Goal: Transaction & Acquisition: Purchase product/service

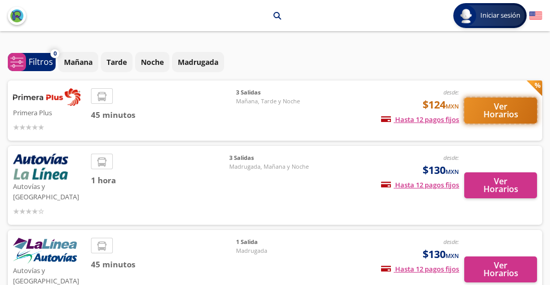
click at [486, 114] on button "Ver Horarios" at bounding box center [500, 111] width 73 height 26
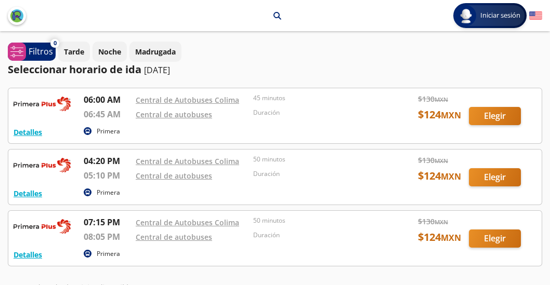
drag, startPoint x: 490, startPoint y: 87, endPoint x: 496, endPoint y: 86, distance: 5.8
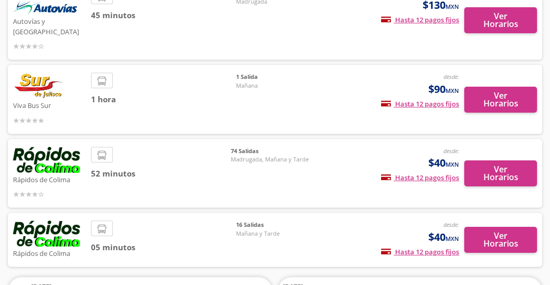
scroll to position [259, 0]
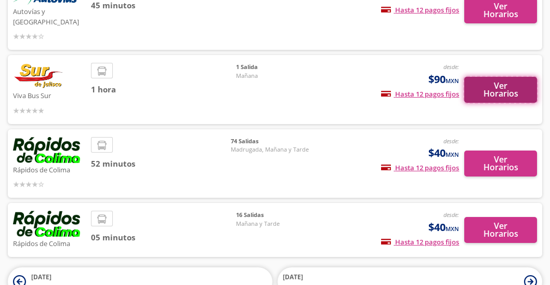
click at [512, 77] on button "Ver Horarios" at bounding box center [500, 90] width 73 height 26
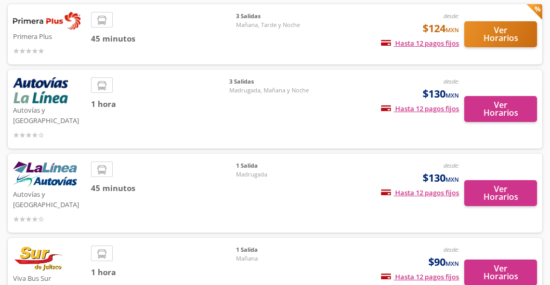
scroll to position [86, 0]
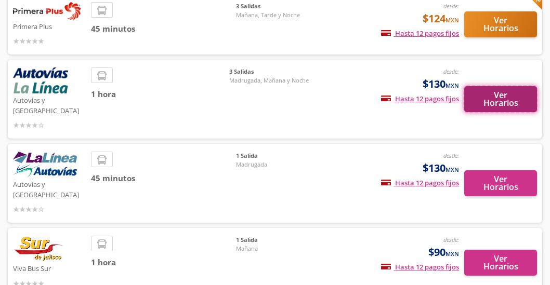
click at [493, 94] on button "Ver Horarios" at bounding box center [500, 99] width 73 height 26
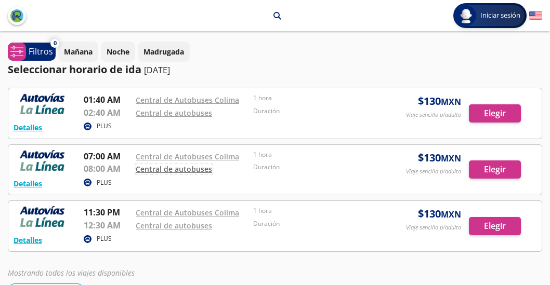
click at [163, 170] on link "Central de autobuses" at bounding box center [174, 169] width 76 height 10
click at [488, 170] on div at bounding box center [274, 170] width 533 height 50
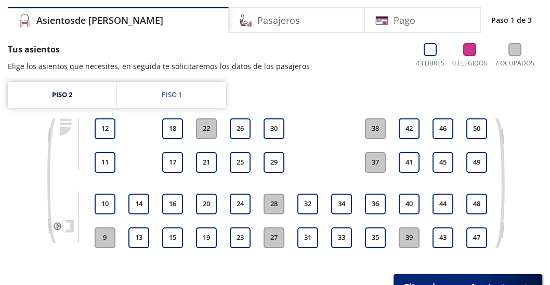
scroll to position [86, 0]
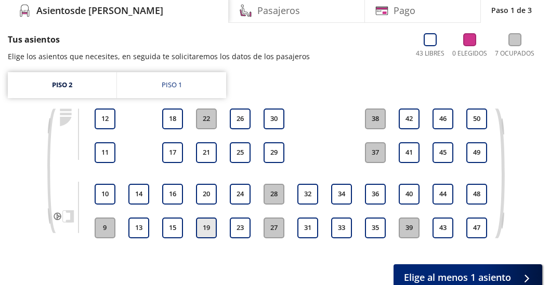
click at [204, 227] on button "19" at bounding box center [206, 228] width 21 height 21
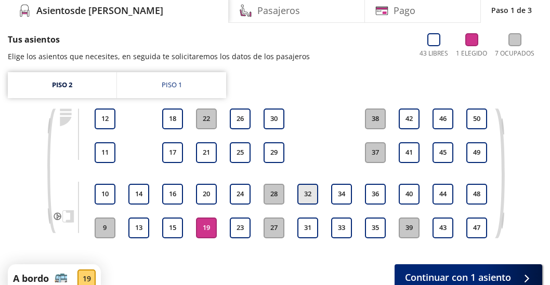
scroll to position [153, 0]
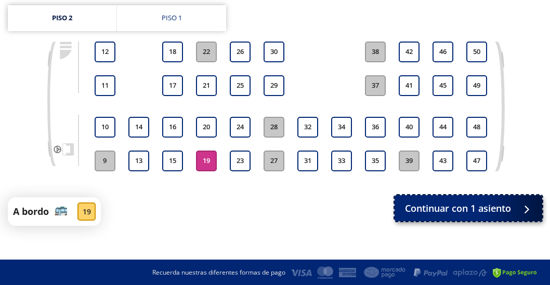
click at [446, 207] on span "Continuar con 1 asiento" at bounding box center [458, 209] width 106 height 14
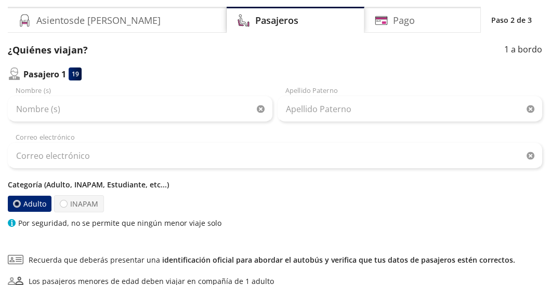
scroll to position [86, 0]
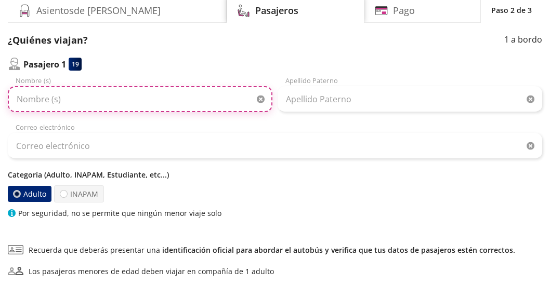
click at [94, 96] on input "Nombre (s)" at bounding box center [140, 99] width 265 height 26
type input "g"
type input "[PERSON_NAME]"
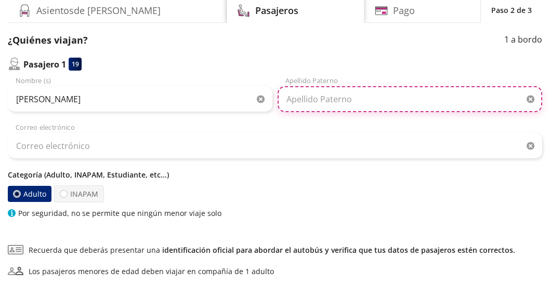
click at [392, 97] on input "Apellido Paterno" at bounding box center [410, 99] width 265 height 26
type input "[PERSON_NAME]"
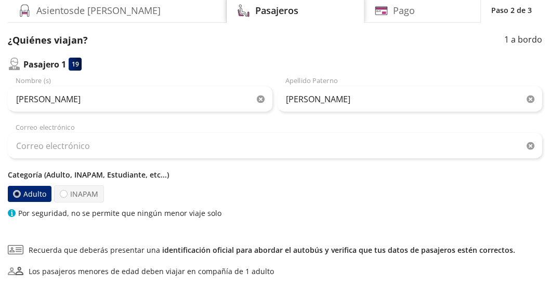
click at [348, 253] on link "identificación oficial para abordar el autobús y verifica que tus datos de pasa…" at bounding box center [338, 250] width 353 height 10
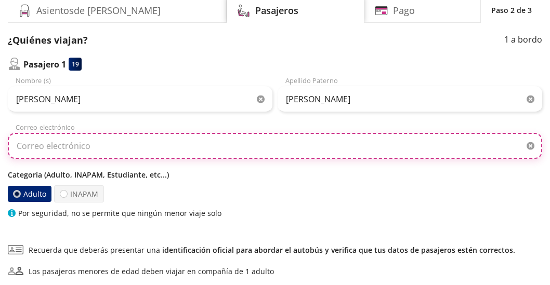
click at [45, 148] on input "Correo electrónico" at bounding box center [275, 146] width 535 height 26
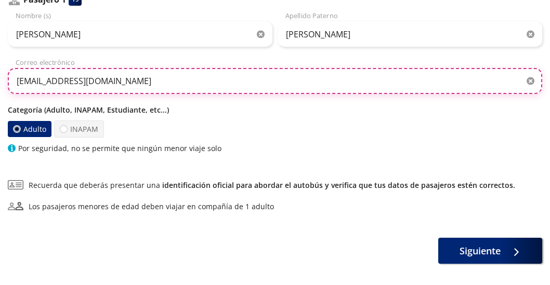
scroll to position [173, 0]
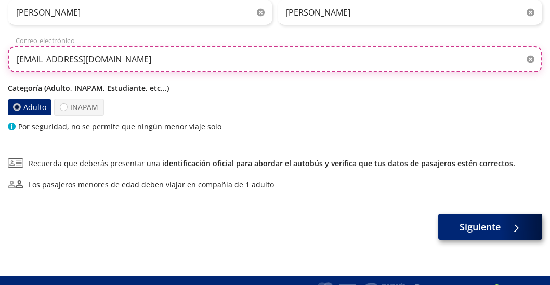
type input "[EMAIL_ADDRESS][DOMAIN_NAME]"
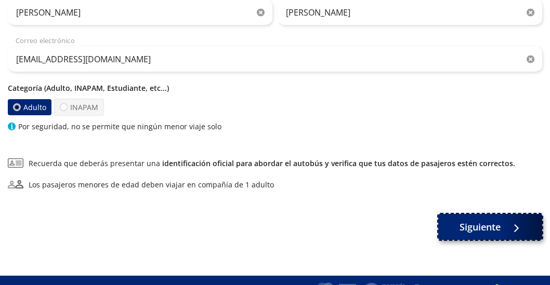
click at [449, 230] on button "Siguiente" at bounding box center [490, 227] width 104 height 26
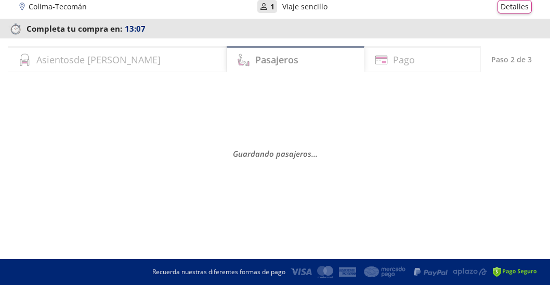
scroll to position [0, 0]
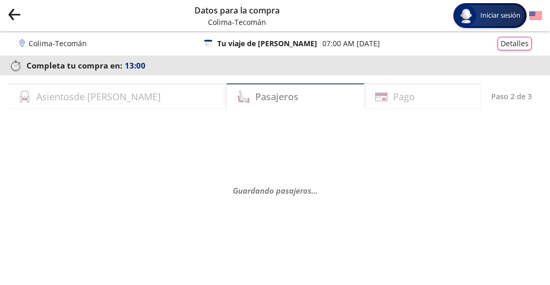
select select "MX"
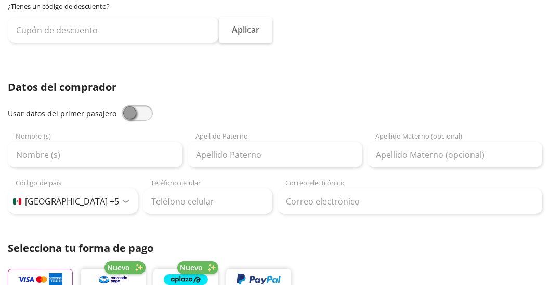
scroll to position [173, 0]
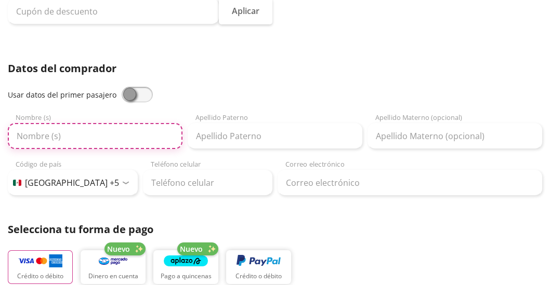
click at [62, 138] on input "Nombre (s)" at bounding box center [95, 136] width 175 height 26
type input "[PERSON_NAME]"
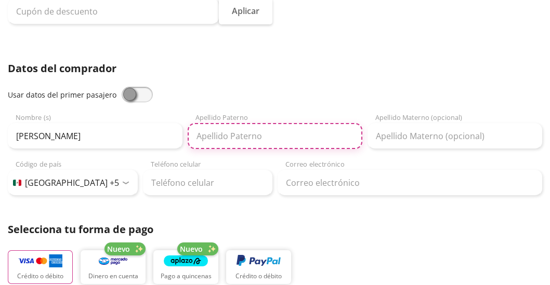
click at [275, 137] on input "Apellido Paterno" at bounding box center [275, 136] width 175 height 26
type input "[PERSON_NAME]"
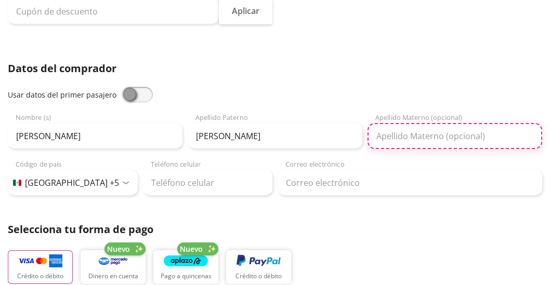
click at [468, 133] on input "Apellido Materno (opcional)" at bounding box center [455, 136] width 175 height 26
type input "[PERSON_NAME]"
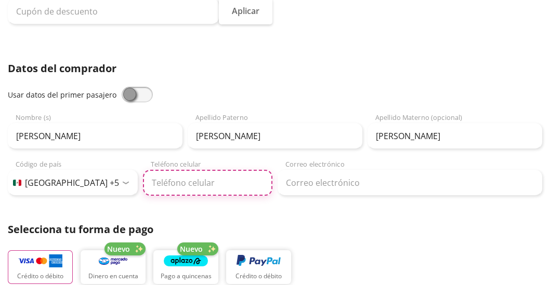
click at [191, 186] on input "Teléfono celular" at bounding box center [208, 183] width 130 height 26
type input "33 1574 1494"
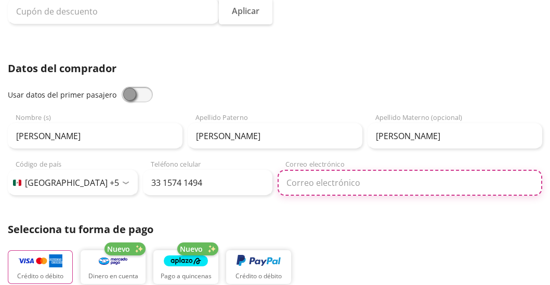
click at [327, 177] on input "Correo electrónico" at bounding box center [410, 183] width 265 height 26
click at [411, 190] on input "[PERSON_NAME]" at bounding box center [410, 183] width 265 height 26
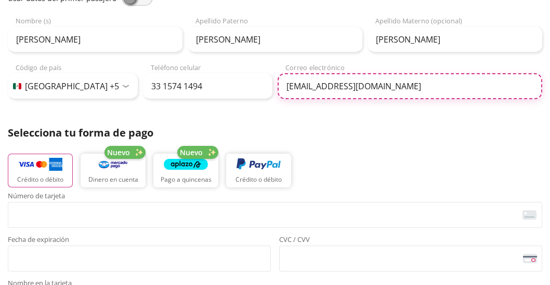
scroll to position [259, 0]
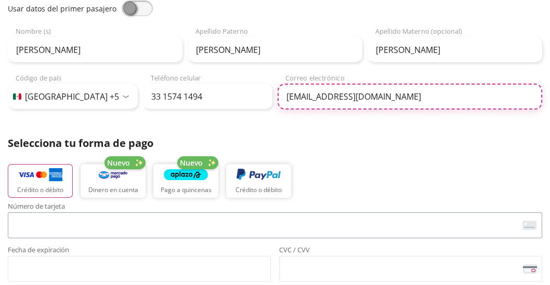
type input "[EMAIL_ADDRESS][DOMAIN_NAME]"
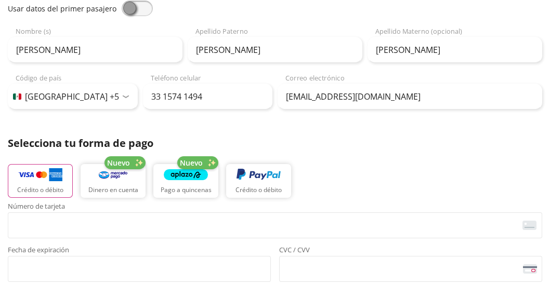
click at [529, 192] on div "Crédito o débito Nuevo Dinero en cuenta Nuevo Pago a quincenas Crédito o débito" at bounding box center [275, 180] width 535 height 47
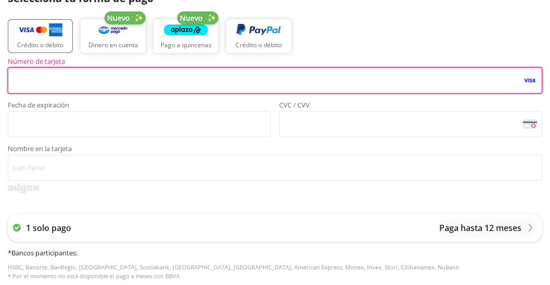
scroll to position [433, 0]
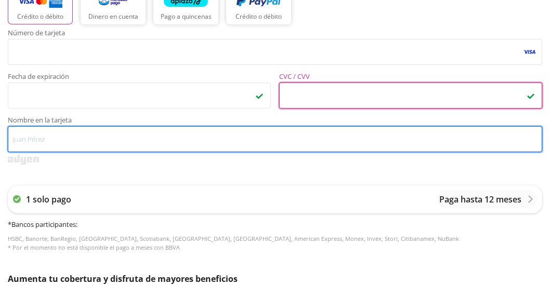
click at [233, 130] on input "Nombre en la tarjeta" at bounding box center [275, 139] width 535 height 26
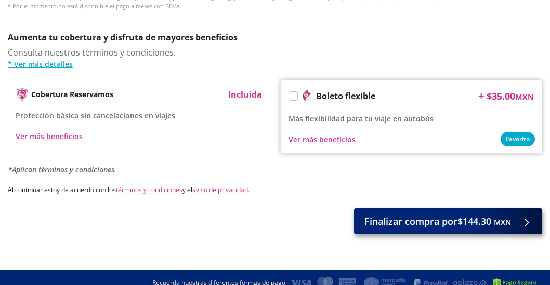
scroll to position [685, 0]
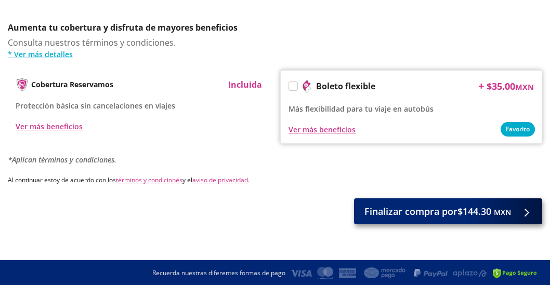
type input "[PERSON_NAME]"
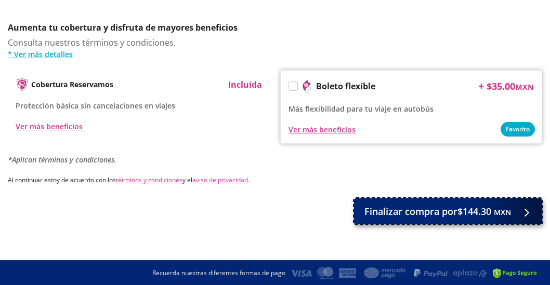
click at [412, 206] on span "Finalizar compra por $144.30 MXN" at bounding box center [438, 212] width 147 height 14
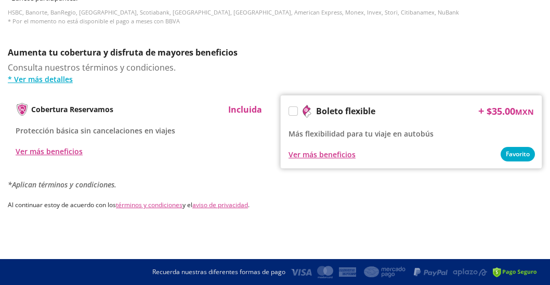
scroll to position [0, 0]
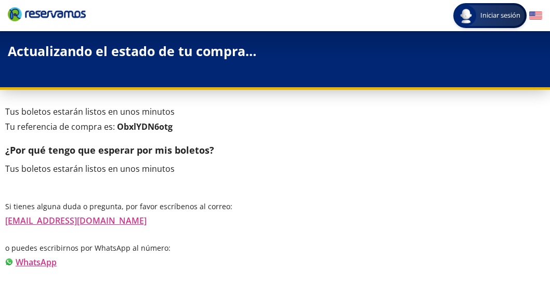
scroll to position [86, 0]
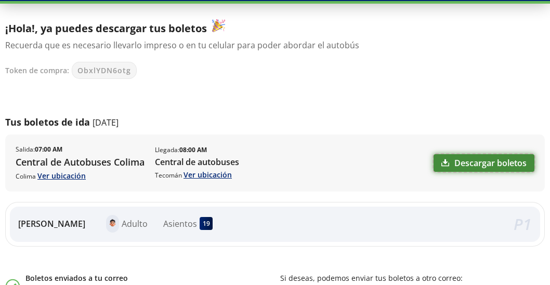
click at [507, 163] on link "Descargar boletos" at bounding box center [484, 163] width 101 height 18
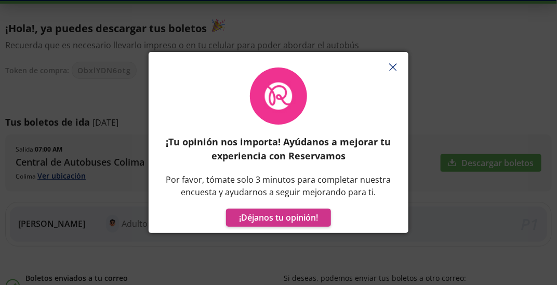
click at [397, 70] on button "button" at bounding box center [393, 68] width 16 height 16
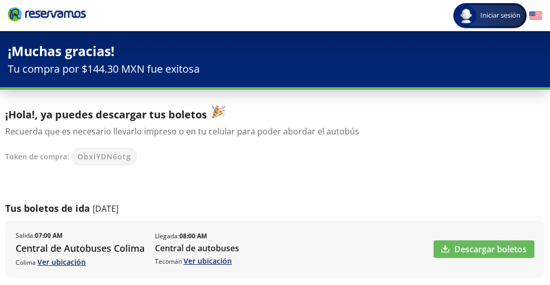
drag, startPoint x: 258, startPoint y: 130, endPoint x: 272, endPoint y: 133, distance: 13.9
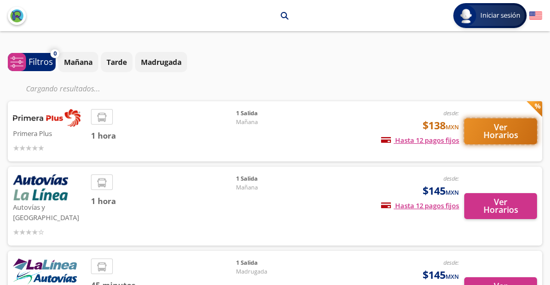
click at [506, 132] on button "Ver Horarios" at bounding box center [500, 132] width 73 height 26
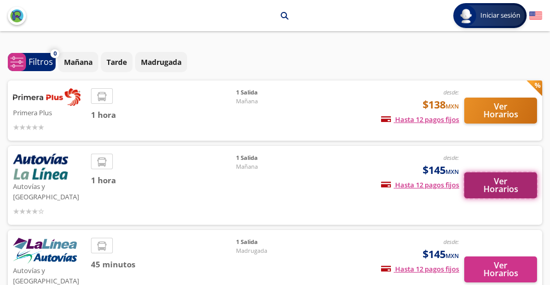
click at [519, 188] on button "Ver Horarios" at bounding box center [500, 186] width 73 height 26
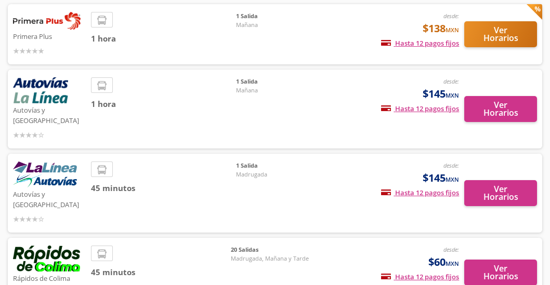
scroll to position [86, 0]
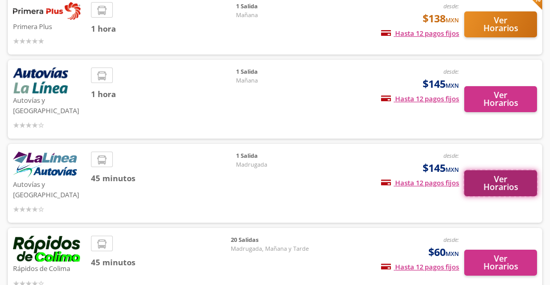
click at [514, 173] on button "Ver Horarios" at bounding box center [500, 184] width 73 height 26
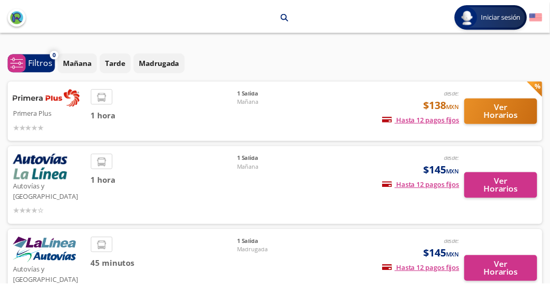
scroll to position [86, 0]
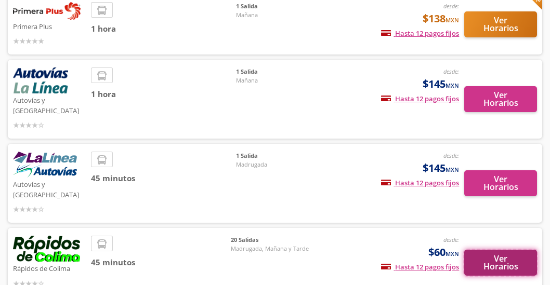
click at [482, 250] on button "Ver Horarios" at bounding box center [500, 263] width 73 height 26
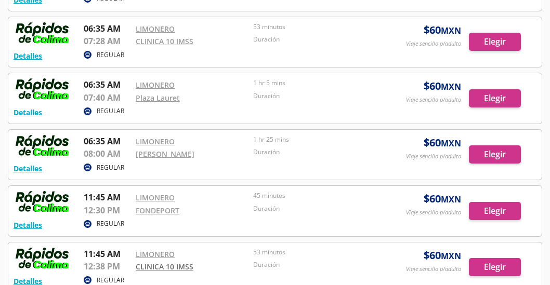
scroll to position [440, 0]
